Goal: Task Accomplishment & Management: Complete application form

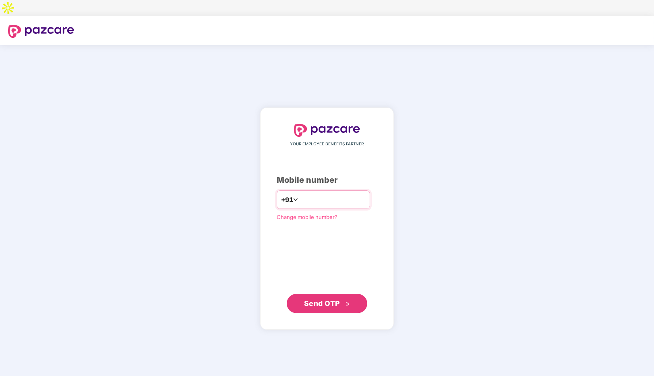
type input "**********"
click at [318, 299] on span "Send OTP" at bounding box center [322, 303] width 36 height 8
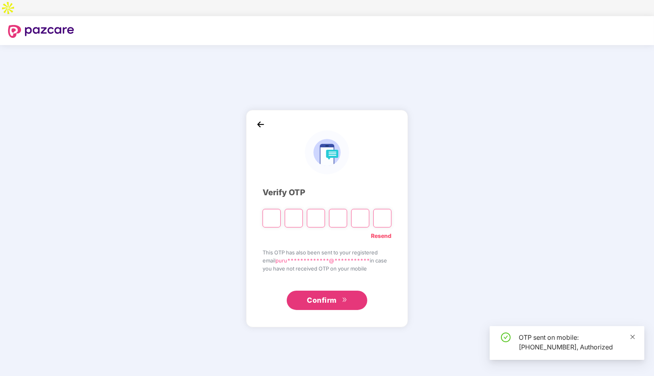
click at [633, 337] on icon "close" at bounding box center [633, 337] width 4 height 4
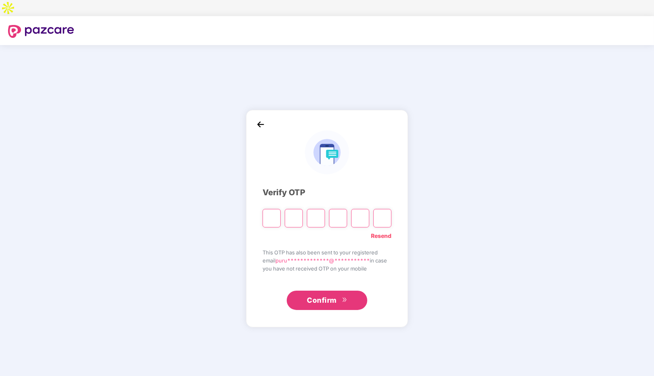
click at [268, 209] on input "Please enter verification code. Digit 1" at bounding box center [272, 218] width 18 height 19
paste input "*"
type input "*"
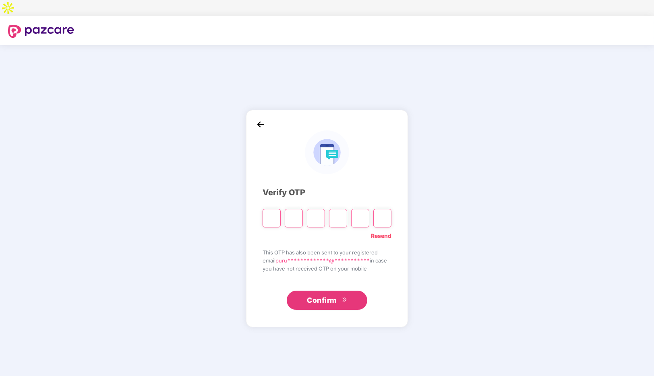
type input "*"
